Goal: Task Accomplishment & Management: Use online tool/utility

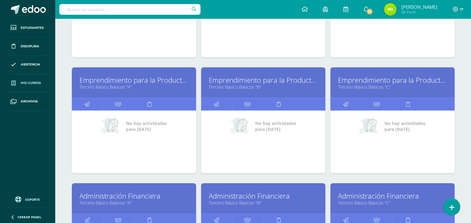
scroll to position [351, 0]
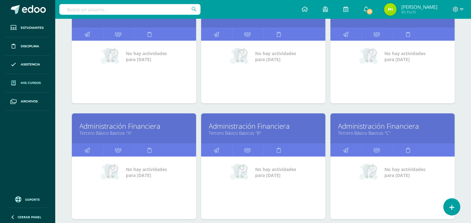
click at [134, 136] on link "Tercero Básico Basicos "A"" at bounding box center [134, 133] width 109 height 6
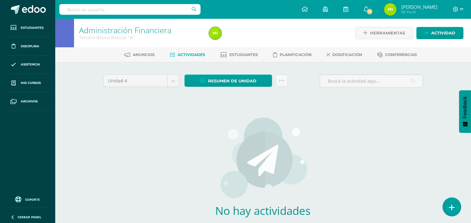
click at [457, 201] on link at bounding box center [452, 207] width 18 height 18
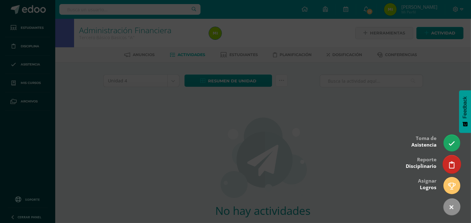
click at [449, 167] on icon at bounding box center [452, 165] width 6 height 7
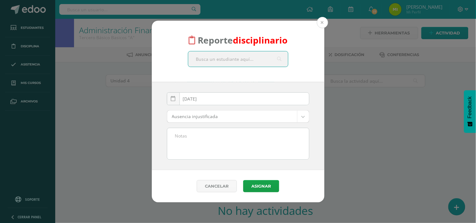
click at [321, 25] on button at bounding box center [322, 22] width 11 height 11
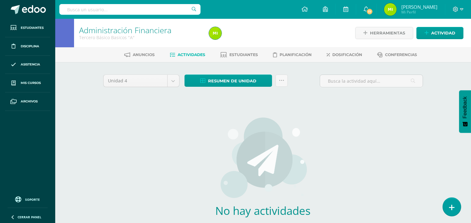
click at [453, 208] on icon at bounding box center [452, 207] width 6 height 7
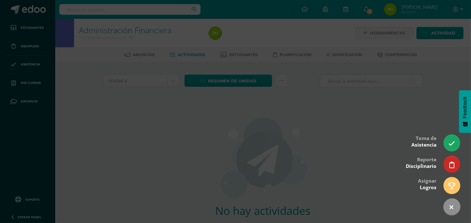
click at [446, 151] on div at bounding box center [235, 111] width 471 height 223
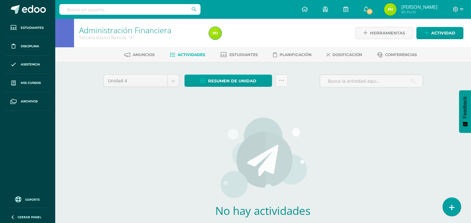
drag, startPoint x: 448, startPoint y: 212, endPoint x: 447, endPoint y: 203, distance: 8.8
click at [449, 212] on link at bounding box center [452, 207] width 18 height 18
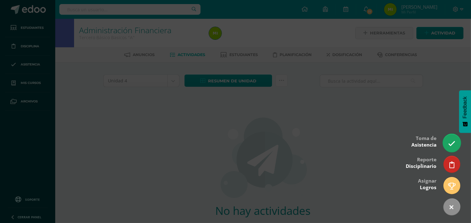
click at [450, 144] on icon at bounding box center [451, 143] width 7 height 7
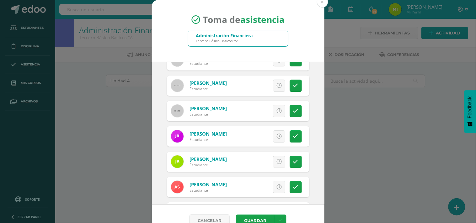
scroll to position [462, 0]
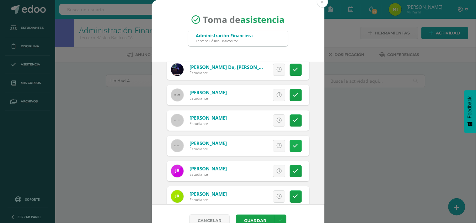
click at [293, 146] on icon at bounding box center [295, 145] width 5 height 5
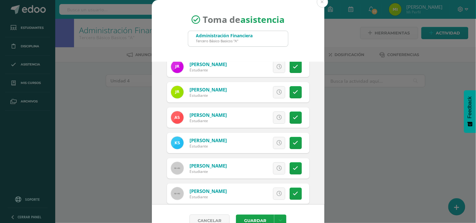
scroll to position [602, 0]
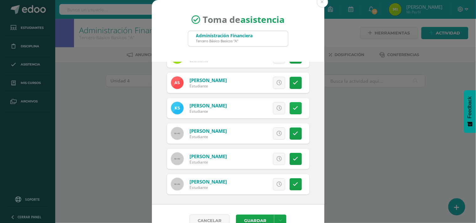
click at [293, 106] on icon at bounding box center [295, 108] width 5 height 5
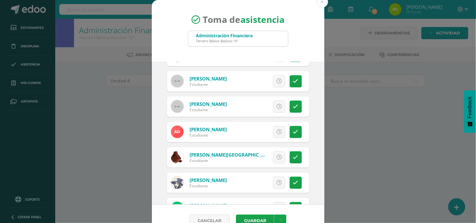
scroll to position [9, 0]
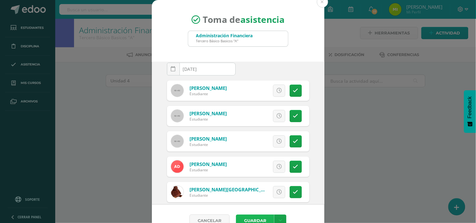
click at [257, 222] on button "Guardar" at bounding box center [255, 221] width 38 height 12
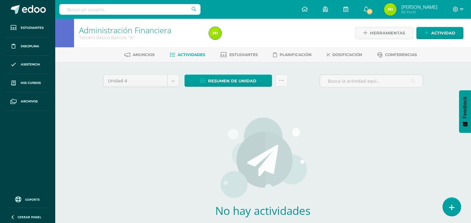
click at [458, 212] on link at bounding box center [452, 207] width 18 height 18
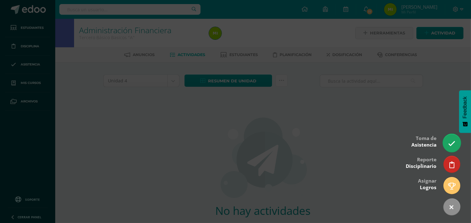
click at [450, 145] on icon at bounding box center [451, 143] width 7 height 7
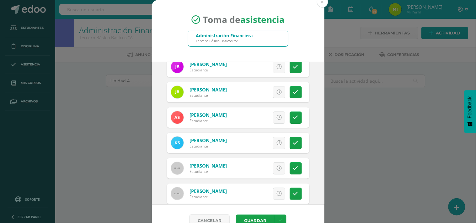
scroll to position [532, 0]
